Goal: Task Accomplishment & Management: Use online tool/utility

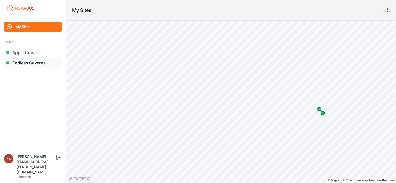
click at [26, 64] on link "Endless Caverns" at bounding box center [32, 63] width 57 height 10
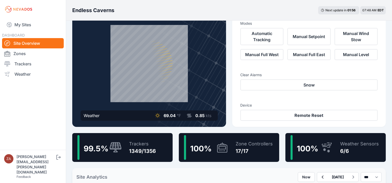
scroll to position [28, 0]
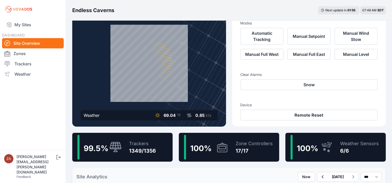
click at [107, 153] on span "99.5 %" at bounding box center [96, 148] width 25 height 9
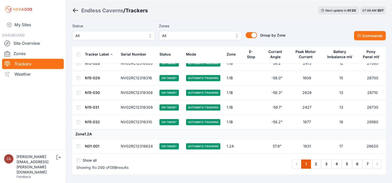
scroll to position [2885, 0]
click at [315, 160] on link "2" at bounding box center [315, 164] width 11 height 9
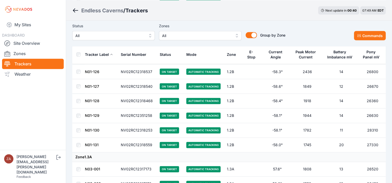
scroll to position [2891, 0]
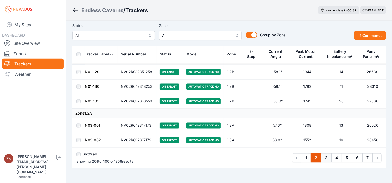
click at [324, 154] on link "3" at bounding box center [326, 158] width 11 height 9
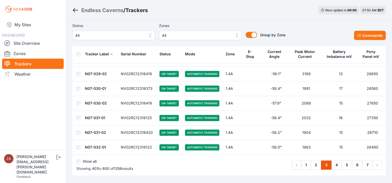
scroll to position [2885, 0]
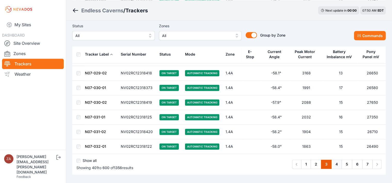
click at [334, 160] on link "4" at bounding box center [336, 164] width 11 height 9
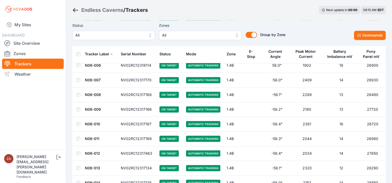
scroll to position [1075, 0]
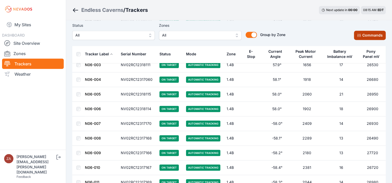
click at [364, 36] on button "Commands" at bounding box center [370, 35] width 32 height 9
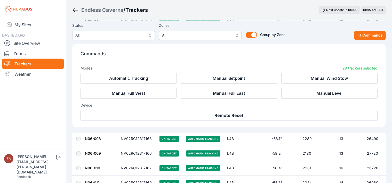
scroll to position [1162, 0]
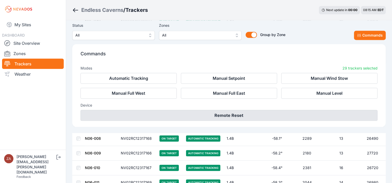
click at [207, 116] on button "Remote Reset" at bounding box center [228, 115] width 297 height 11
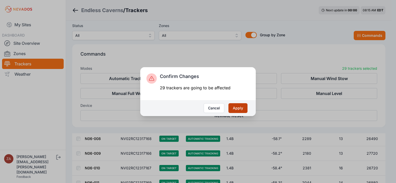
click at [234, 109] on button "Apply" at bounding box center [237, 108] width 19 height 10
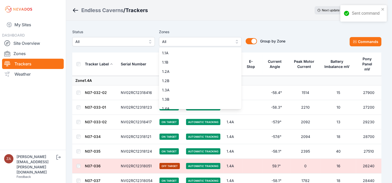
click at [179, 43] on span "All" at bounding box center [196, 42] width 69 height 6
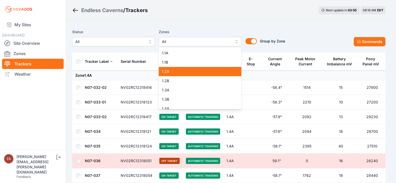
click at [176, 71] on span "1.2A" at bounding box center [197, 71] width 70 height 5
click at [174, 79] on span "1.2B" at bounding box center [197, 80] width 70 height 5
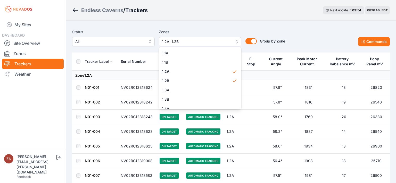
click at [208, 28] on div "Status All Zones 1.2A, 1.2B 1.1A 1.1B 1.2A 1.2B 1.3A 1.3B 1.4A 1.4B 2.1A 2.1B 2…" at bounding box center [231, 40] width 318 height 26
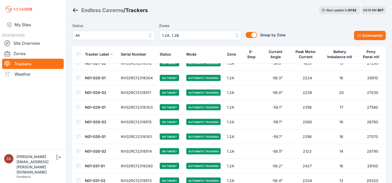
scroll to position [625, 0]
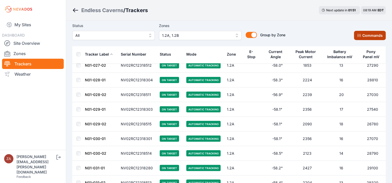
click at [365, 33] on button "Commands" at bounding box center [370, 35] width 32 height 9
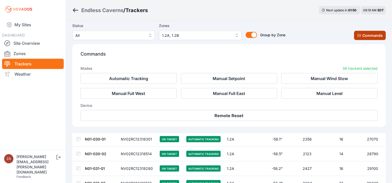
scroll to position [712, 0]
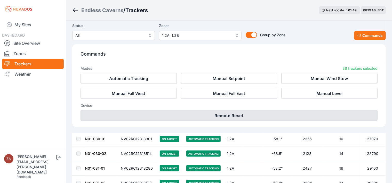
click at [230, 114] on button "Remote Reset" at bounding box center [228, 115] width 297 height 11
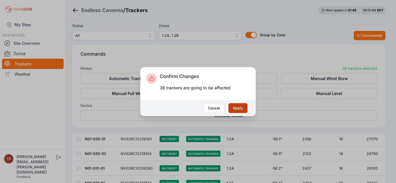
click at [238, 108] on button "Apply" at bounding box center [237, 108] width 19 height 10
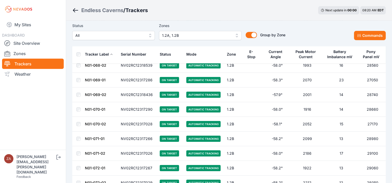
scroll to position [1839, 0]
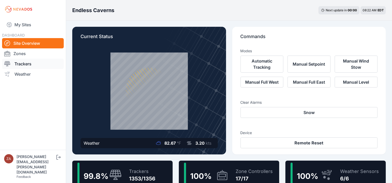
click at [37, 61] on link "Trackers" at bounding box center [33, 64] width 62 height 10
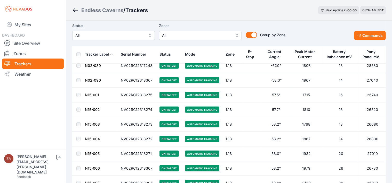
scroll to position [2250, 0]
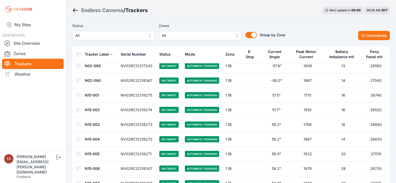
click at [178, 38] on span "All" at bounding box center [196, 35] width 69 height 6
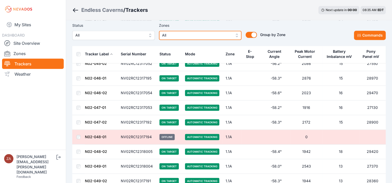
scroll to position [1088, 0]
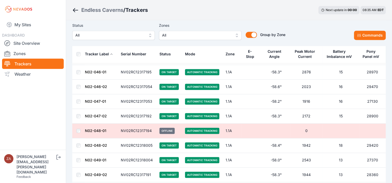
click at [191, 34] on span "All" at bounding box center [196, 35] width 69 height 6
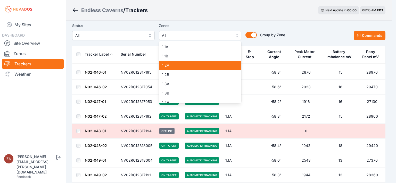
click at [187, 65] on span "1.2A" at bounding box center [197, 65] width 70 height 5
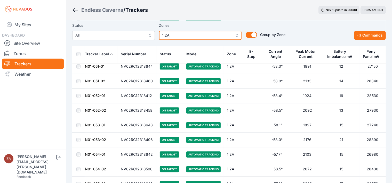
scroll to position [1318, 0]
